Goal: Navigation & Orientation: Find specific page/section

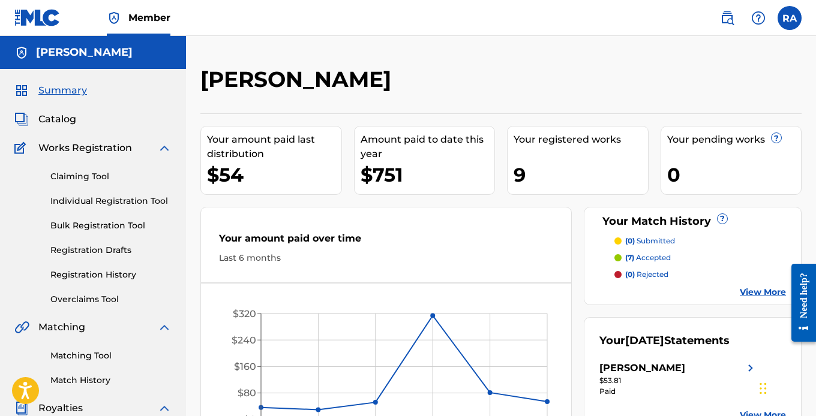
click at [45, 17] on img at bounding box center [37, 17] width 46 height 17
click at [789, 17] on label at bounding box center [789, 18] width 24 height 24
click at [789, 18] on input "RA [PERSON_NAME] [EMAIL_ADDRESS][DOMAIN_NAME] Profile Log out" at bounding box center [789, 18] width 0 height 0
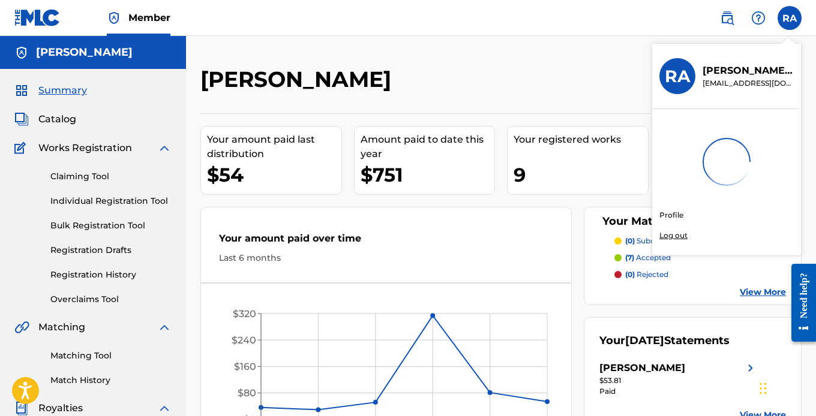
click at [590, 79] on div "[PERSON_NAME]" at bounding box center [431, 83] width 463 height 35
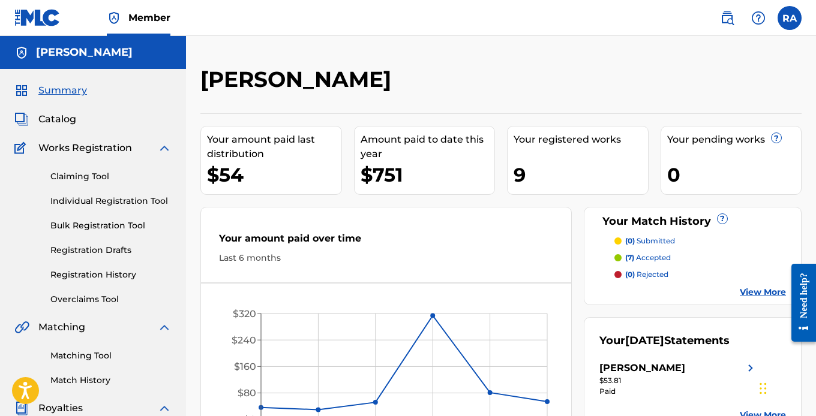
click at [38, 14] on img at bounding box center [37, 17] width 46 height 17
click at [79, 51] on h5 "[PERSON_NAME]" at bounding box center [84, 53] width 97 height 14
click at [23, 52] on img at bounding box center [21, 53] width 14 height 14
click at [150, 17] on span "Member" at bounding box center [149, 18] width 42 height 14
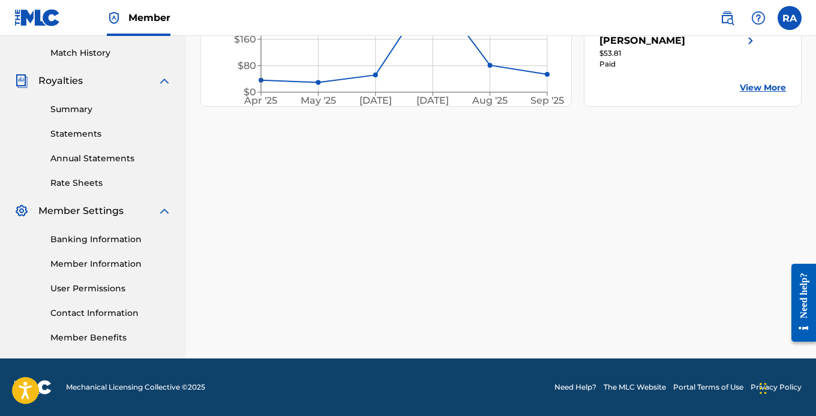
scroll to position [327, 0]
click at [84, 338] on link "Member Benefits" at bounding box center [110, 338] width 121 height 13
